Goal: Task Accomplishment & Management: Complete application form

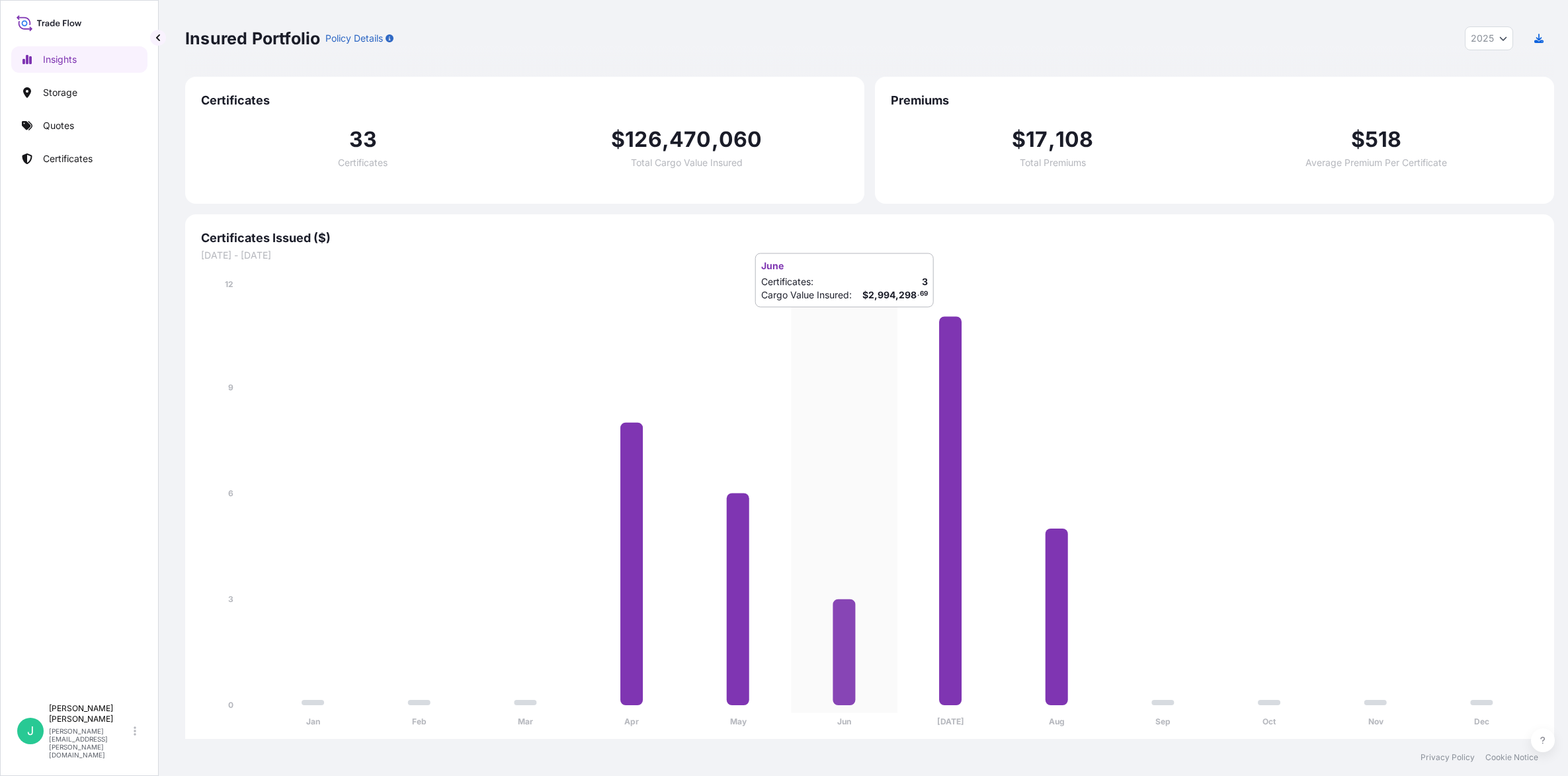
select select "2025"
click at [70, 132] on p "Quotes" at bounding box center [59, 125] width 31 height 13
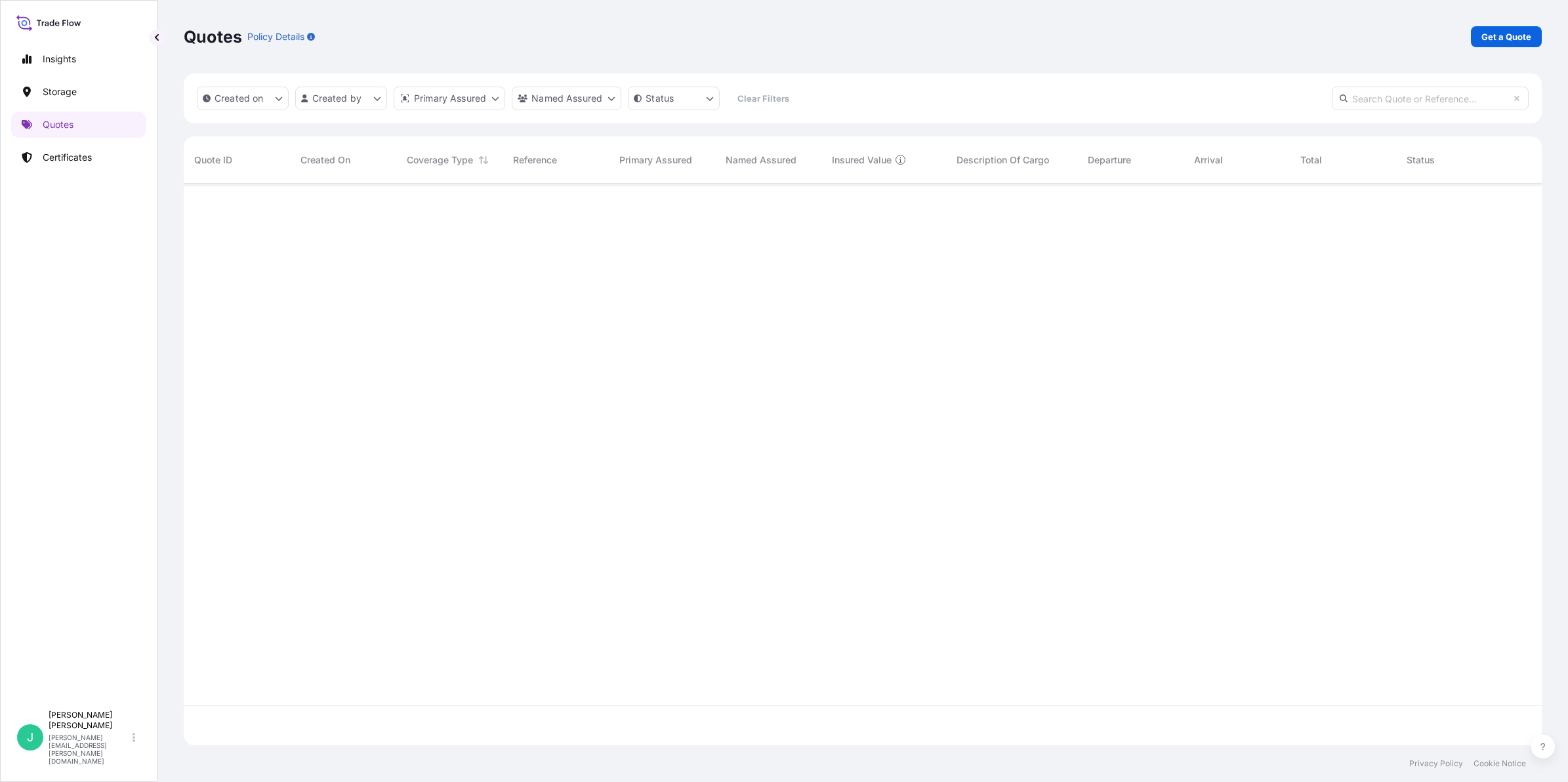
scroll to position [597, 1346]
click at [1487, 37] on p "Get a Quote" at bounding box center [1506, 36] width 49 height 13
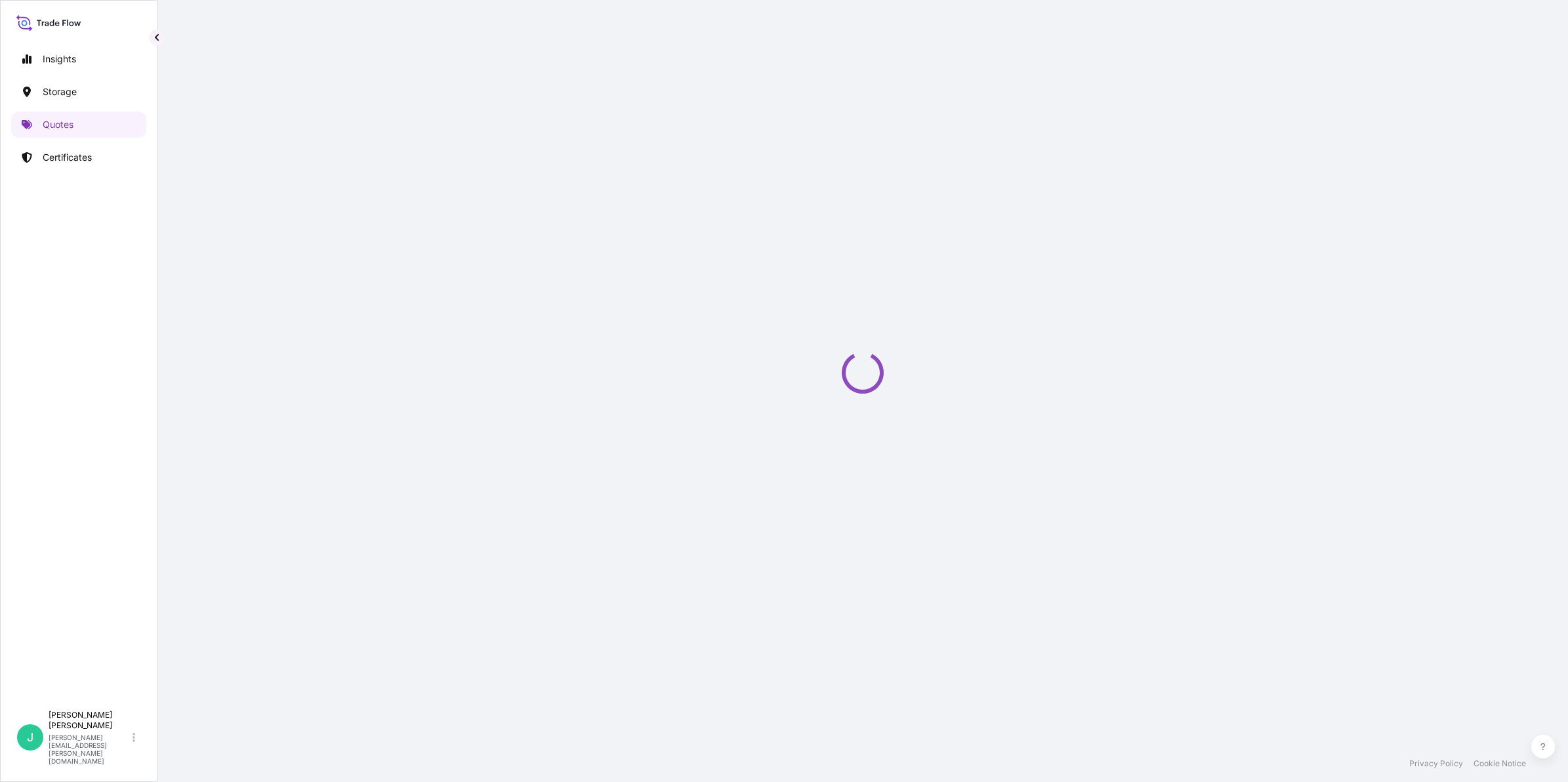
select select "Sea"
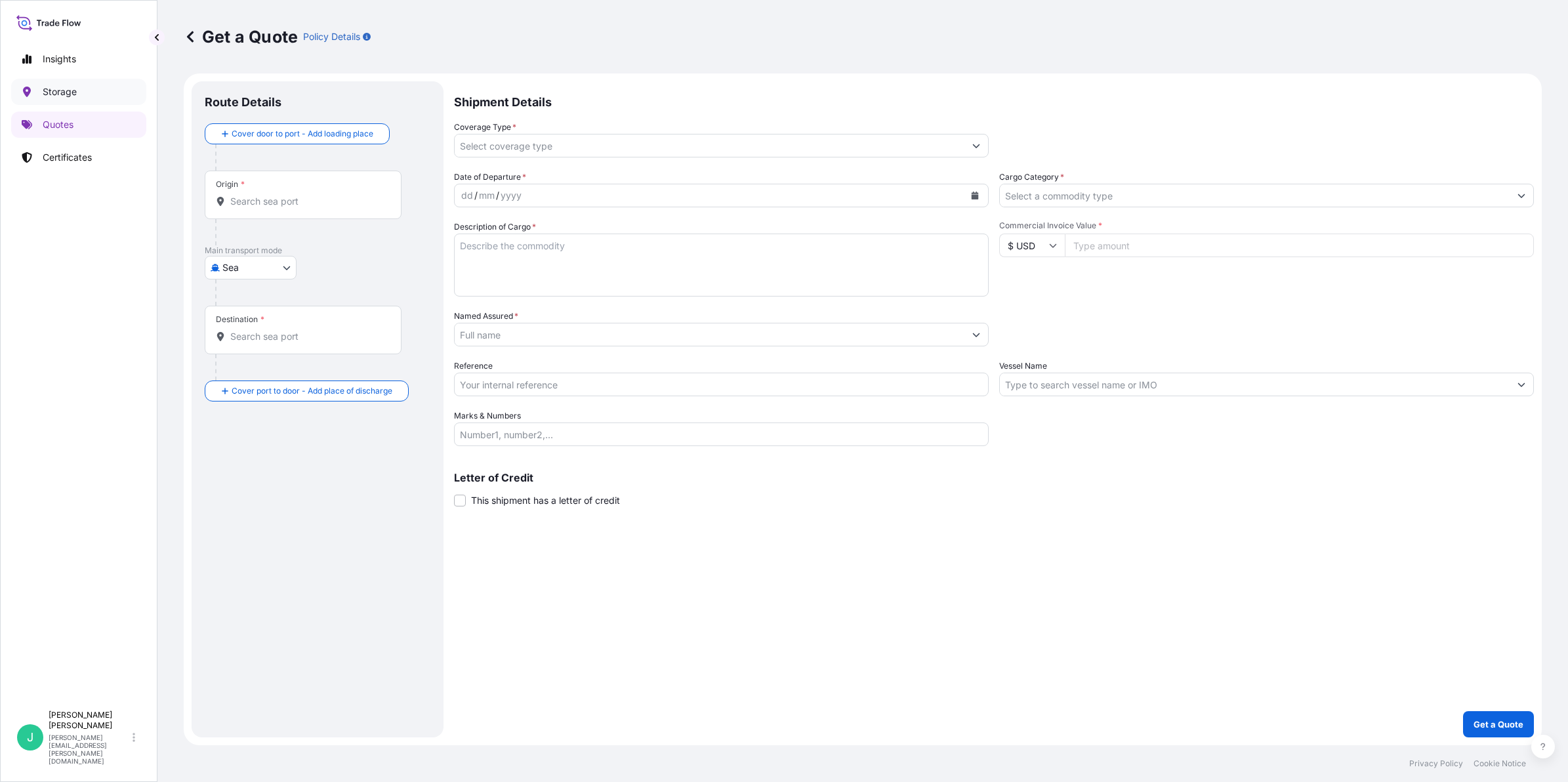
click at [64, 95] on p "Storage" at bounding box center [59, 91] width 34 height 13
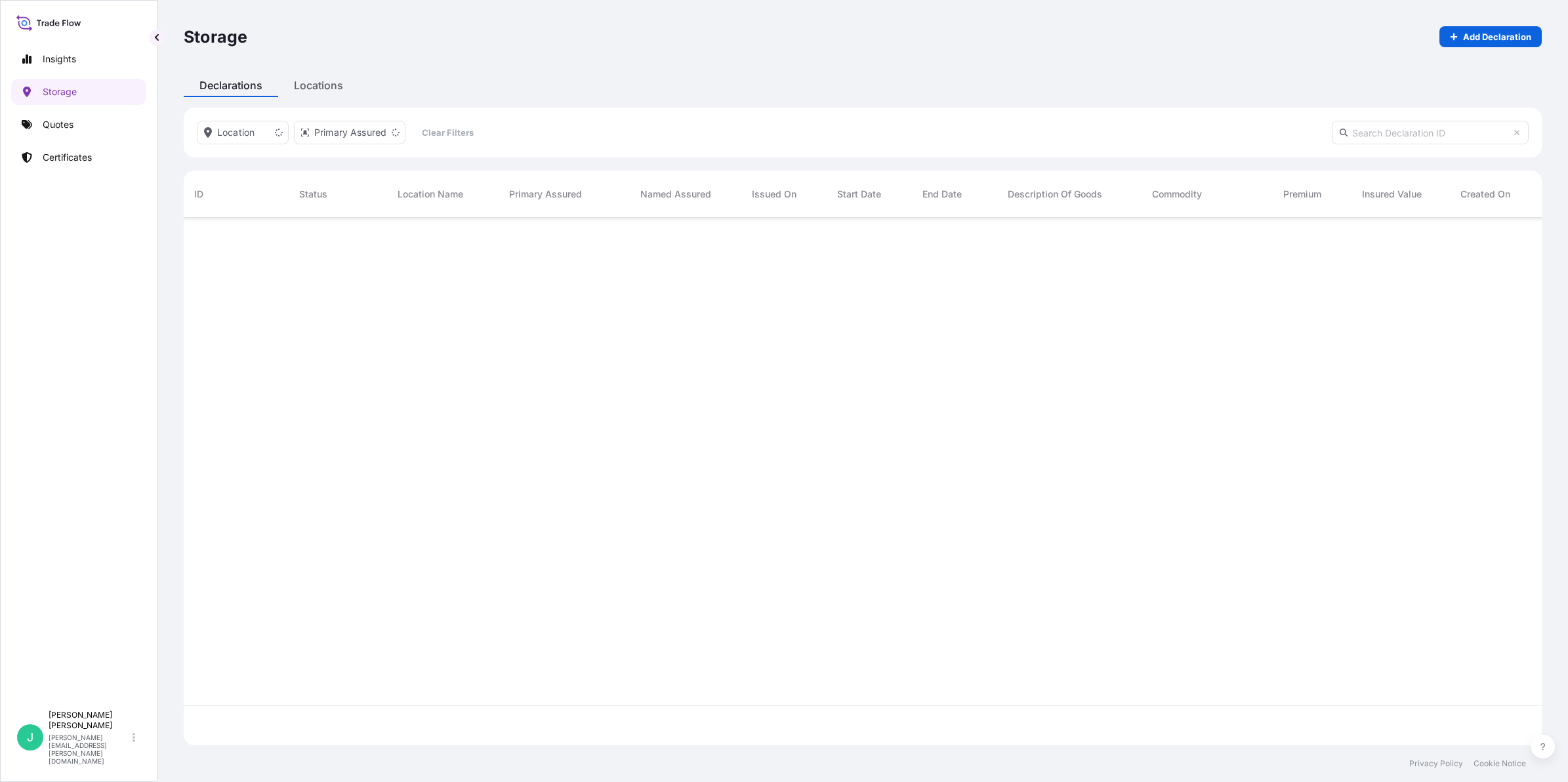
scroll to position [563, 1346]
click at [1479, 33] on p "Add Declaration" at bounding box center [1497, 36] width 69 height 13
select select "32029"
select select "USD"
select select "mt"
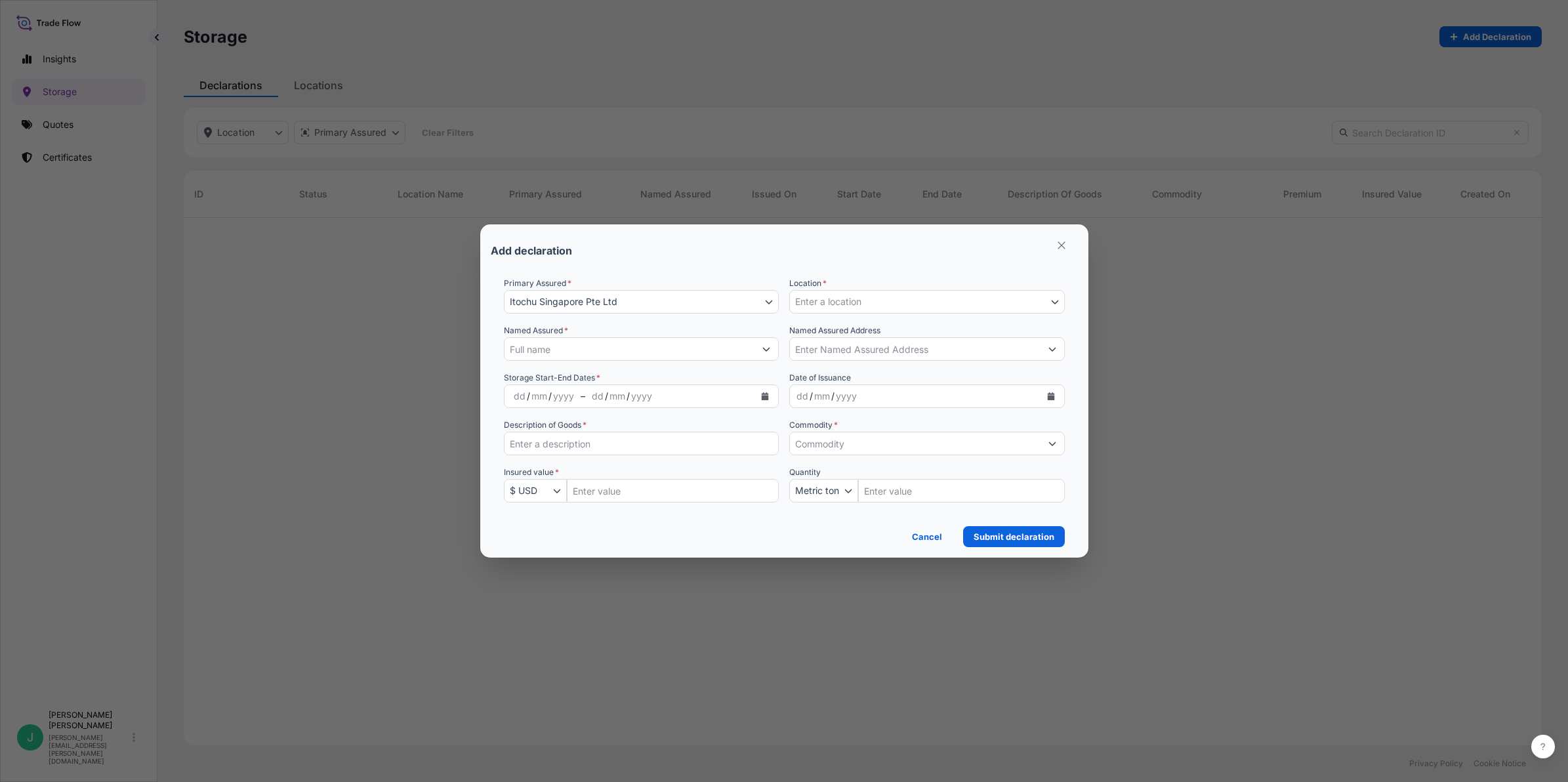
scroll to position [563, 1346]
click at [1045, 304] on button "Enter a location" at bounding box center [928, 301] width 276 height 23
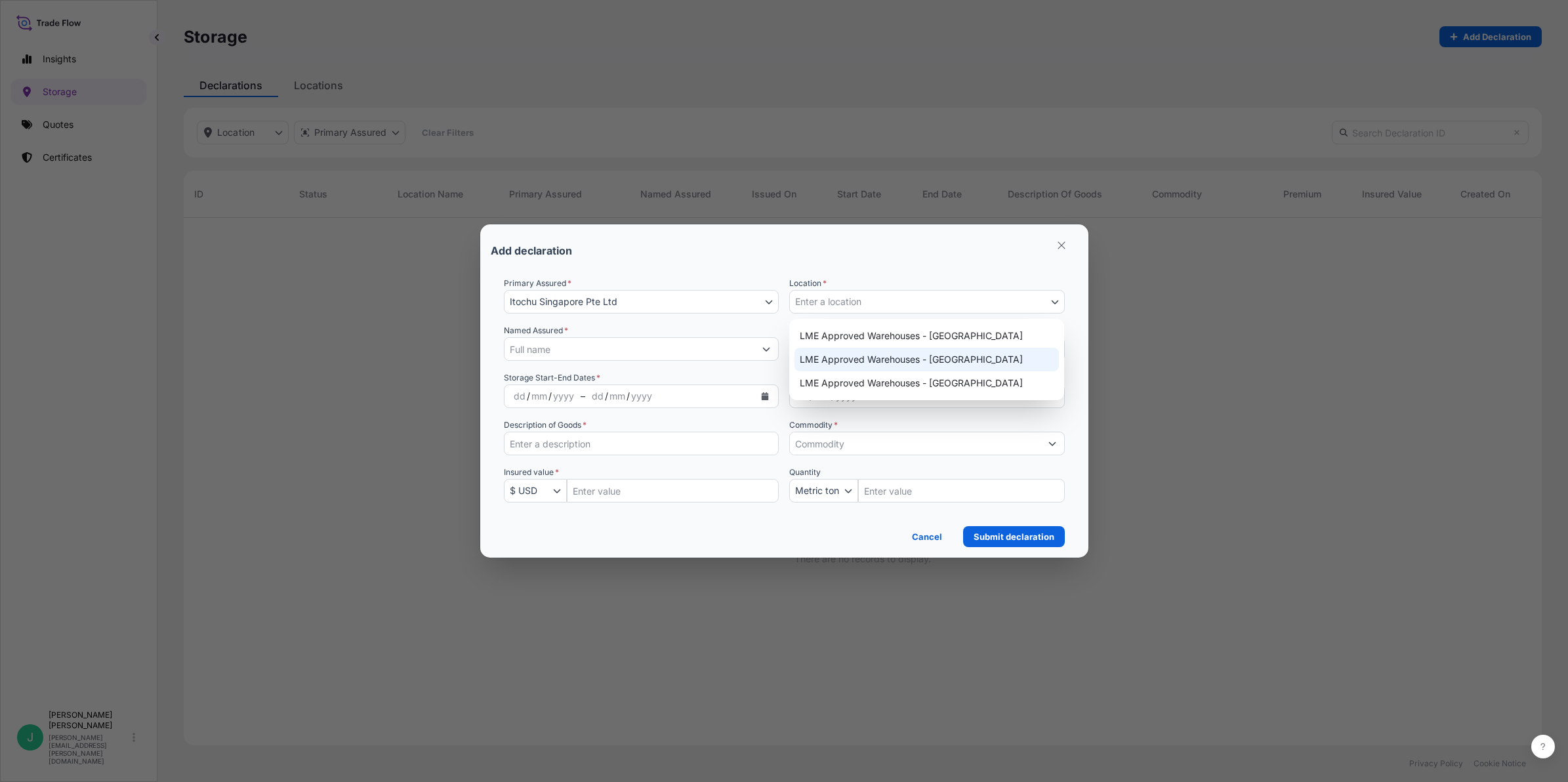
click at [647, 441] on input "Description of Goods *" at bounding box center [642, 444] width 276 height 23
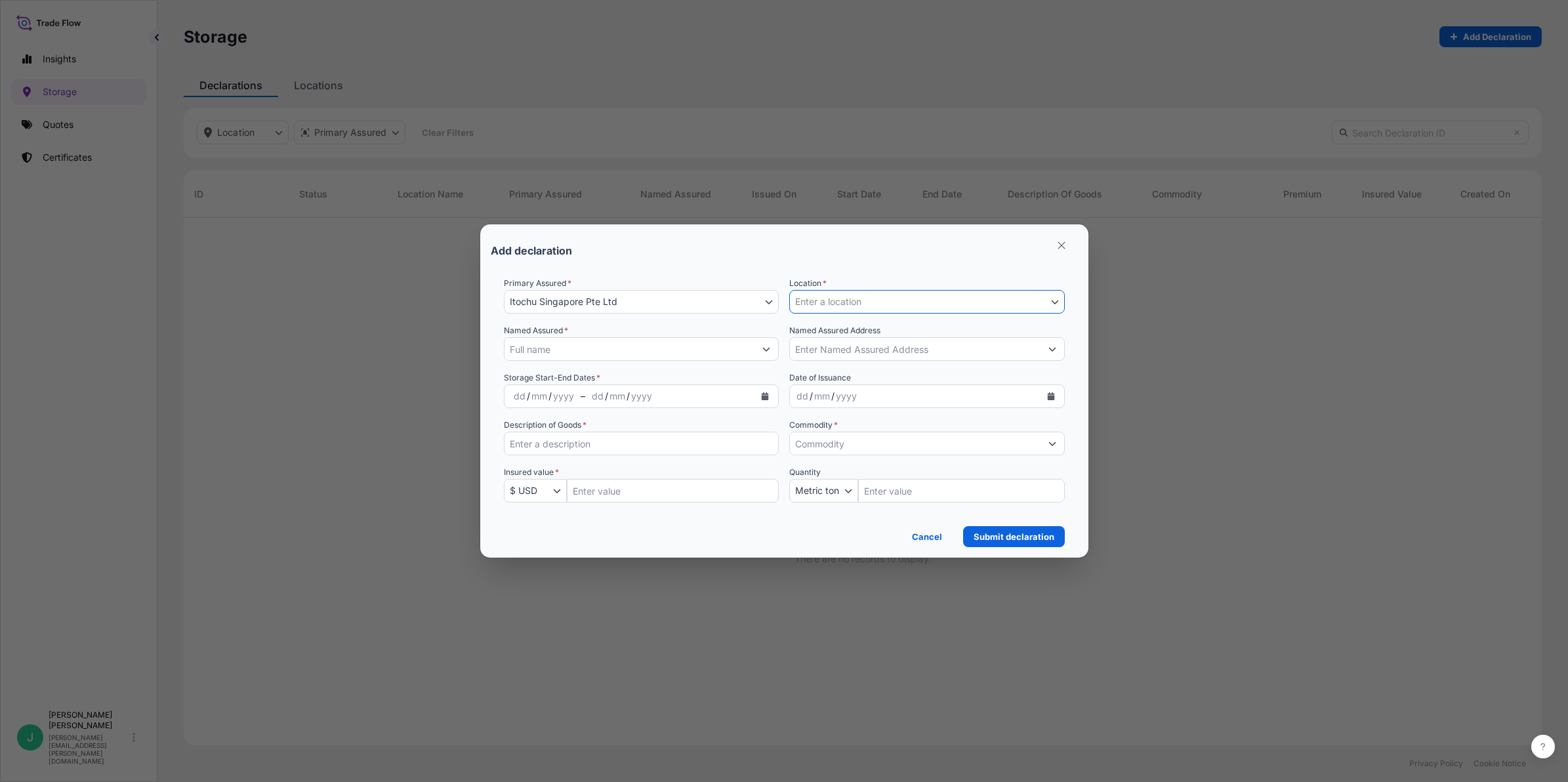
click at [647, 441] on input "Description of Goods *" at bounding box center [642, 444] width 276 height 23
type input "N"
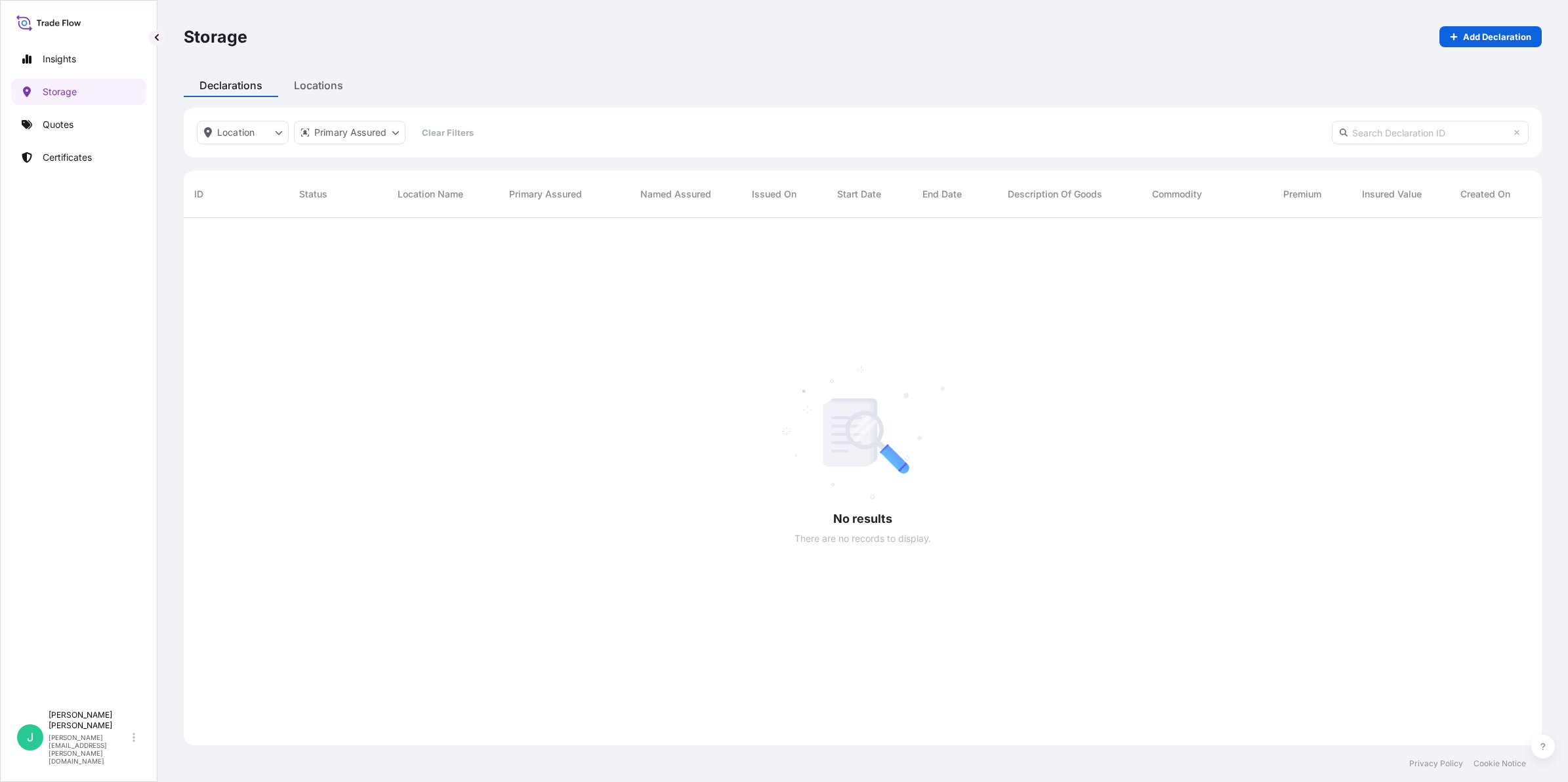
scroll to position [563, 1346]
